Goal: Use online tool/utility: Use online tool/utility

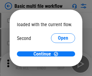
click at [58, 54] on span "Open" at bounding box center [63, 56] width 10 height 5
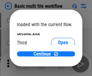
scroll to position [17, 0]
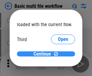
click at [44, 54] on span "Continue" at bounding box center [42, 54] width 18 height 5
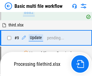
scroll to position [253, 0]
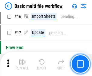
click at [22, 64] on img "button" at bounding box center [22, 62] width 7 height 7
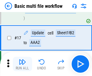
click at [22, 64] on img "button" at bounding box center [22, 62] width 7 height 7
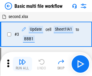
click at [22, 64] on img "button" at bounding box center [22, 62] width 7 height 7
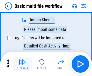
click at [22, 64] on img "button" at bounding box center [22, 62] width 7 height 7
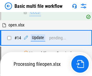
scroll to position [402, 0]
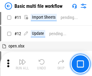
click at [22, 64] on img "button" at bounding box center [22, 62] width 7 height 7
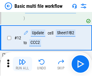
click at [22, 64] on img "button" at bounding box center [22, 62] width 7 height 7
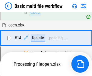
scroll to position [315, 0]
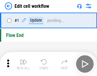
click at [22, 64] on img "button" at bounding box center [23, 62] width 7 height 7
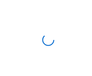
scroll to position [2, 0]
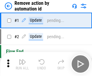
click at [22, 64] on img "button" at bounding box center [22, 62] width 7 height 7
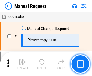
scroll to position [21, 0]
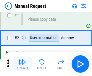
click at [22, 64] on img "button" at bounding box center [22, 62] width 7 height 7
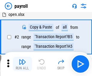
click at [22, 64] on img "button" at bounding box center [22, 62] width 7 height 7
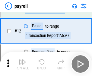
scroll to position [44, 0]
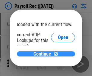
click at [44, 54] on span "Continue" at bounding box center [42, 54] width 18 height 5
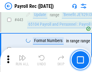
scroll to position [3044, 0]
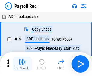
click at [22, 64] on img "button" at bounding box center [22, 62] width 7 height 7
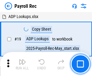
scroll to position [37, 0]
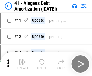
click at [22, 64] on img "button" at bounding box center [22, 62] width 7 height 7
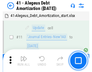
scroll to position [75, 0]
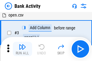
click at [22, 49] on img "button" at bounding box center [22, 46] width 7 height 7
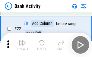
scroll to position [162, 0]
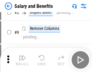
click at [22, 60] on img "button" at bounding box center [22, 57] width 7 height 7
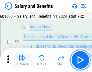
scroll to position [44, 0]
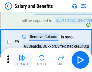
click at [22, 60] on img "button" at bounding box center [22, 57] width 7 height 7
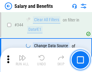
scroll to position [2826, 0]
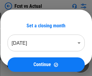
click at [22, 60] on img "button" at bounding box center [22, 62] width 7 height 7
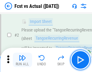
scroll to position [56, 0]
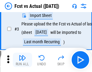
click at [22, 60] on img "button" at bounding box center [22, 57] width 7 height 7
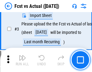
scroll to position [91, 0]
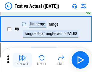
click at [22, 60] on img "button" at bounding box center [22, 57] width 7 height 7
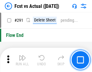
scroll to position [2856, 0]
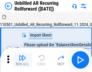
click at [22, 60] on img "button" at bounding box center [22, 57] width 7 height 7
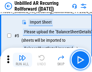
scroll to position [57, 0]
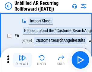
click at [22, 60] on img "button" at bounding box center [22, 57] width 7 height 7
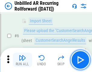
scroll to position [97, 0]
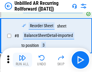
click at [22, 60] on img "button" at bounding box center [22, 57] width 7 height 7
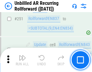
scroll to position [2050, 0]
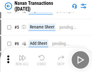
click at [22, 60] on img "button" at bounding box center [22, 57] width 7 height 7
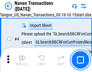
scroll to position [52, 0]
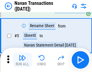
click at [22, 60] on img "button" at bounding box center [22, 57] width 7 height 7
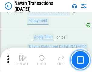
scroll to position [1957, 0]
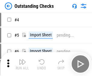
click at [22, 60] on img "button" at bounding box center [22, 62] width 7 height 7
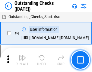
scroll to position [63, 0]
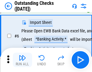
click at [22, 60] on img "button" at bounding box center [22, 57] width 7 height 7
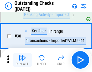
click at [22, 60] on img "button" at bounding box center [22, 57] width 7 height 7
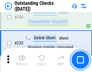
scroll to position [1833, 0]
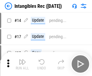
click at [22, 64] on img "button" at bounding box center [22, 62] width 7 height 7
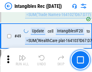
scroll to position [235, 0]
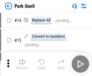
click at [22, 60] on img "button" at bounding box center [22, 62] width 7 height 7
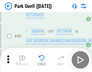
scroll to position [755, 0]
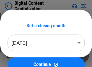
click at [22, 51] on img "button" at bounding box center [22, 52] width 7 height 7
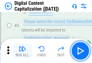
scroll to position [56, 0]
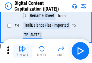
click at [22, 51] on img "button" at bounding box center [22, 48] width 7 height 7
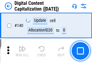
scroll to position [640, 0]
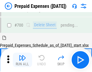
click at [22, 60] on img "button" at bounding box center [22, 57] width 7 height 7
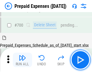
scroll to position [1659, 0]
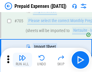
click at [22, 60] on img "button" at bounding box center [22, 57] width 7 height 7
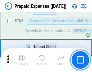
scroll to position [1690, 0]
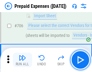
click at [22, 60] on img "button" at bounding box center [22, 57] width 7 height 7
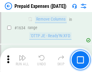
scroll to position [5876, 0]
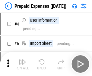
click at [22, 64] on img "button" at bounding box center [22, 62] width 7 height 7
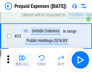
click at [22, 60] on img "button" at bounding box center [22, 57] width 7 height 7
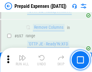
scroll to position [2102, 0]
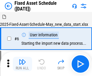
click at [22, 64] on img "button" at bounding box center [22, 62] width 7 height 7
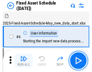
scroll to position [63, 0]
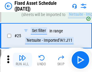
click at [22, 60] on img "button" at bounding box center [22, 57] width 7 height 7
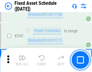
scroll to position [1869, 0]
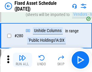
click at [22, 60] on img "button" at bounding box center [22, 57] width 7 height 7
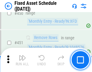
scroll to position [2698, 0]
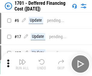
click at [22, 64] on img "button" at bounding box center [22, 62] width 7 height 7
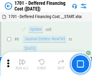
scroll to position [72, 0]
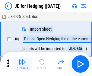
click at [22, 60] on img "button" at bounding box center [22, 62] width 7 height 7
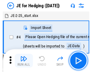
scroll to position [34, 0]
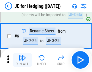
click at [22, 60] on img "button" at bounding box center [22, 57] width 7 height 7
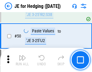
scroll to position [391, 0]
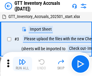
click at [22, 60] on img "button" at bounding box center [22, 62] width 7 height 7
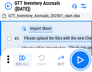
scroll to position [39, 0]
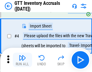
click at [22, 60] on img "button" at bounding box center [22, 57] width 7 height 7
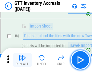
scroll to position [70, 0]
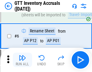
click at [22, 60] on img "button" at bounding box center [22, 57] width 7 height 7
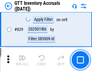
scroll to position [4581, 0]
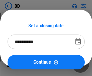
click at [22, 64] on img "button" at bounding box center [22, 62] width 7 height 7
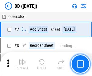
scroll to position [58, 0]
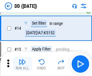
click at [22, 64] on img "button" at bounding box center [22, 62] width 7 height 7
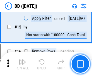
scroll to position [155, 0]
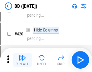
click at [22, 60] on img "button" at bounding box center [22, 57] width 7 height 7
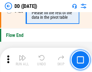
scroll to position [2889, 0]
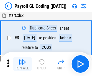
click at [22, 64] on img "button" at bounding box center [22, 62] width 7 height 7
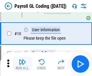
click at [22, 64] on img "button" at bounding box center [22, 62] width 7 height 7
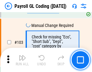
scroll to position [1416, 0]
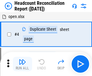
click at [22, 64] on img "button" at bounding box center [22, 62] width 7 height 7
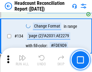
scroll to position [725, 0]
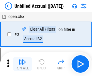
click at [22, 64] on img "button" at bounding box center [22, 62] width 7 height 7
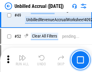
scroll to position [547, 0]
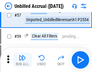
click at [22, 60] on img "button" at bounding box center [22, 57] width 7 height 7
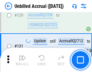
scroll to position [1798, 0]
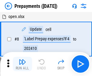
click at [22, 64] on img "button" at bounding box center [22, 62] width 7 height 7
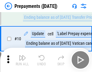
scroll to position [38, 0]
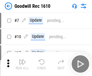
click at [22, 64] on img "button" at bounding box center [22, 62] width 7 height 7
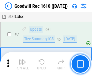
scroll to position [103, 0]
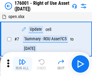
click at [22, 64] on img "button" at bounding box center [22, 62] width 7 height 7
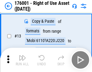
scroll to position [39, 0]
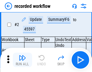
click at [22, 60] on img "button" at bounding box center [22, 57] width 7 height 7
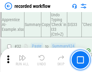
scroll to position [1886, 0]
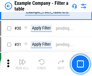
scroll to position [552, 0]
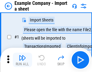
click at [22, 60] on img "button" at bounding box center [22, 57] width 7 height 7
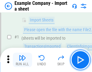
scroll to position [51, 0]
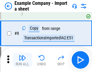
click at [22, 60] on img "button" at bounding box center [22, 57] width 7 height 7
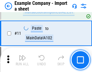
scroll to position [133, 0]
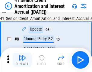
click at [22, 60] on img "button" at bounding box center [22, 57] width 7 height 7
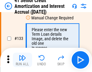
click at [22, 60] on img "button" at bounding box center [22, 57] width 7 height 7
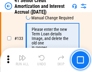
scroll to position [631, 0]
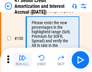
click at [22, 60] on img "button" at bounding box center [22, 57] width 7 height 7
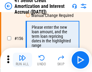
click at [22, 60] on img "button" at bounding box center [22, 57] width 7 height 7
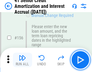
scroll to position [736, 0]
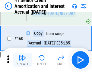
click at [22, 60] on img "button" at bounding box center [22, 57] width 7 height 7
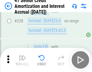
scroll to position [1352, 0]
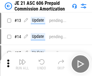
click at [22, 60] on img "button" at bounding box center [22, 62] width 7 height 7
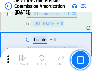
scroll to position [1111, 0]
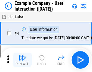
click at [22, 60] on img "button" at bounding box center [22, 57] width 7 height 7
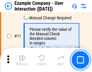
scroll to position [131, 0]
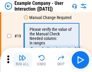
click at [22, 60] on img "button" at bounding box center [22, 57] width 7 height 7
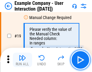
click at [22, 60] on img "button" at bounding box center [22, 57] width 7 height 7
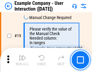
scroll to position [167, 0]
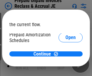
scroll to position [36, 0]
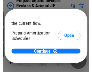
scroll to position [36, 0]
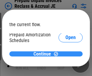
click at [44, 54] on span "Continue" at bounding box center [42, 54] width 18 height 5
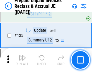
scroll to position [782, 0]
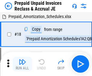
click at [22, 60] on img "button" at bounding box center [22, 62] width 7 height 7
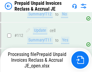
scroll to position [782, 0]
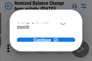
scroll to position [44, 0]
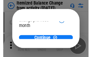
scroll to position [44, 0]
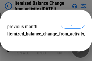
click at [44, 44] on span "Continue" at bounding box center [42, 46] width 18 height 5
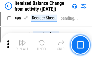
scroll to position [953, 0]
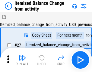
scroll to position [9, 0]
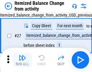
click at [22, 60] on img "button" at bounding box center [22, 57] width 7 height 7
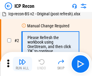
click at [22, 64] on img "button" at bounding box center [22, 62] width 7 height 7
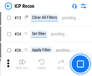
click at [22, 64] on img "button" at bounding box center [22, 62] width 7 height 7
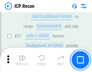
scroll to position [542, 0]
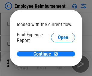
click at [58, 70] on span "Open" at bounding box center [63, 72] width 10 height 5
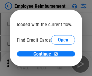
scroll to position [35, 0]
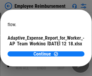
click at [67, 51] on span "Open" at bounding box center [72, 53] width 10 height 5
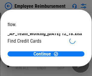
scroll to position [63, 0]
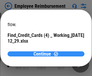
click at [44, 54] on span "Continue" at bounding box center [42, 54] width 18 height 5
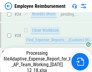
scroll to position [282, 0]
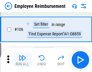
click at [22, 60] on img "button" at bounding box center [22, 57] width 7 height 7
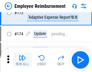
click at [22, 60] on img "button" at bounding box center [22, 57] width 7 height 7
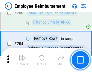
scroll to position [1527, 0]
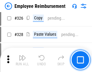
click at [22, 60] on img "button" at bounding box center [22, 57] width 7 height 7
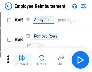
click at [22, 60] on img "button" at bounding box center [22, 57] width 7 height 7
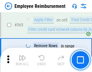
scroll to position [3111, 0]
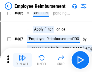
click at [22, 60] on img "button" at bounding box center [22, 57] width 7 height 7
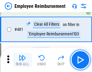
scroll to position [3727, 0]
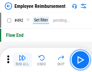
click at [22, 60] on img "button" at bounding box center [22, 57] width 7 height 7
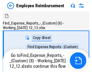
scroll to position [21, 0]
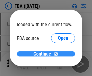
click at [44, 54] on span "Continue" at bounding box center [42, 54] width 18 height 5
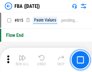
scroll to position [5403, 0]
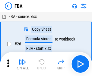
scroll to position [6, 0]
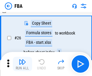
click at [22, 64] on img "button" at bounding box center [22, 62] width 7 height 7
